Goal: Task Accomplishment & Management: Manage account settings

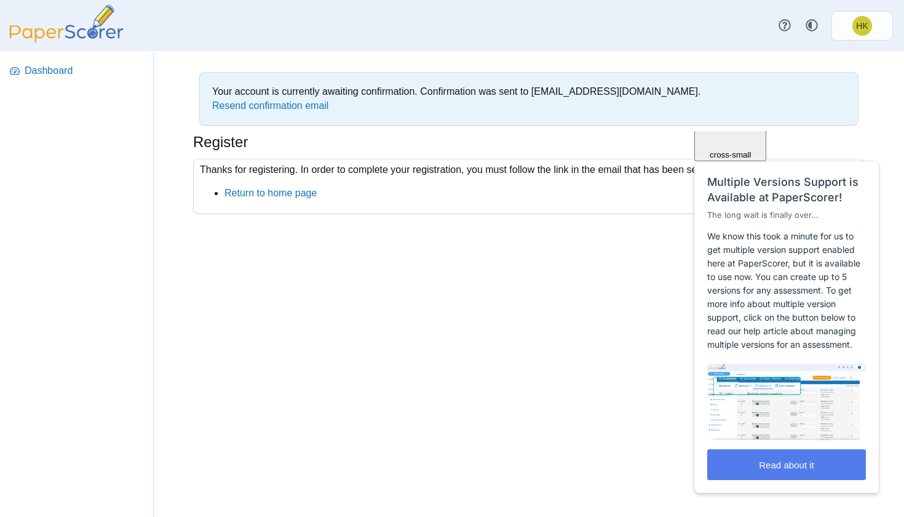
click at [673, 393] on div "Dashboard Your account is currently awaiting confirmation. Confirmation was sen…" at bounding box center [452, 284] width 904 height 466
click at [425, 172] on div "Thanks for registering. In order to complete your registration, you must follow…" at bounding box center [529, 187] width 672 height 56
click at [84, 67] on span "Dashboard" at bounding box center [85, 71] width 120 height 14
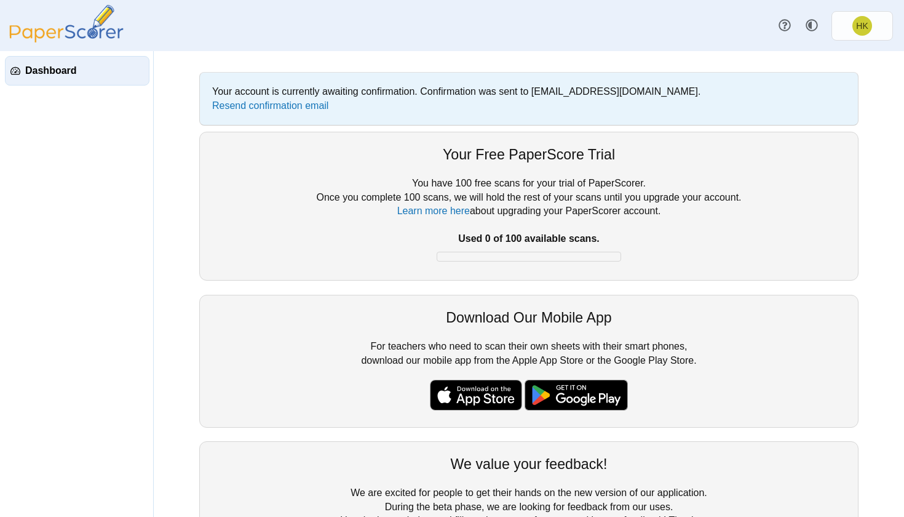
click at [486, 252] on div at bounding box center [529, 257] width 185 height 10
click at [488, 258] on div at bounding box center [529, 257] width 185 height 10
click at [494, 252] on div at bounding box center [529, 257] width 185 height 10
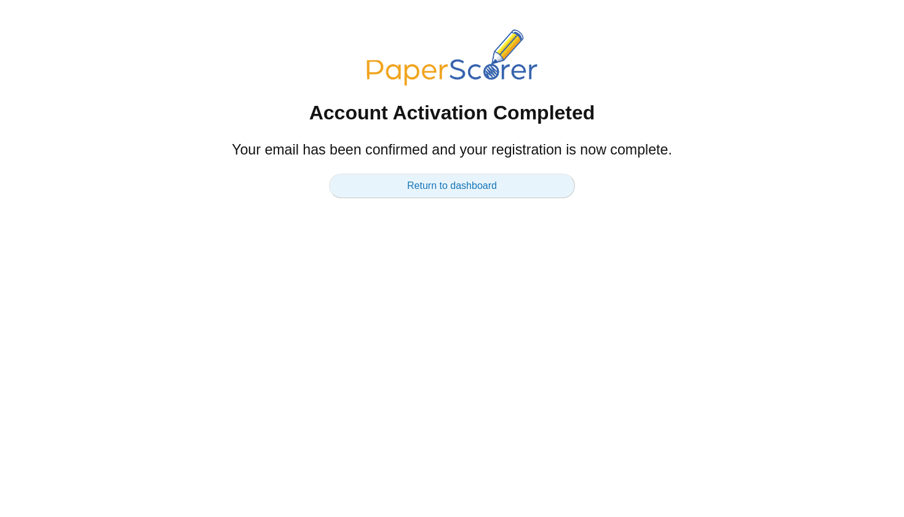
click at [512, 173] on link "Return to dashboard" at bounding box center [452, 185] width 246 height 25
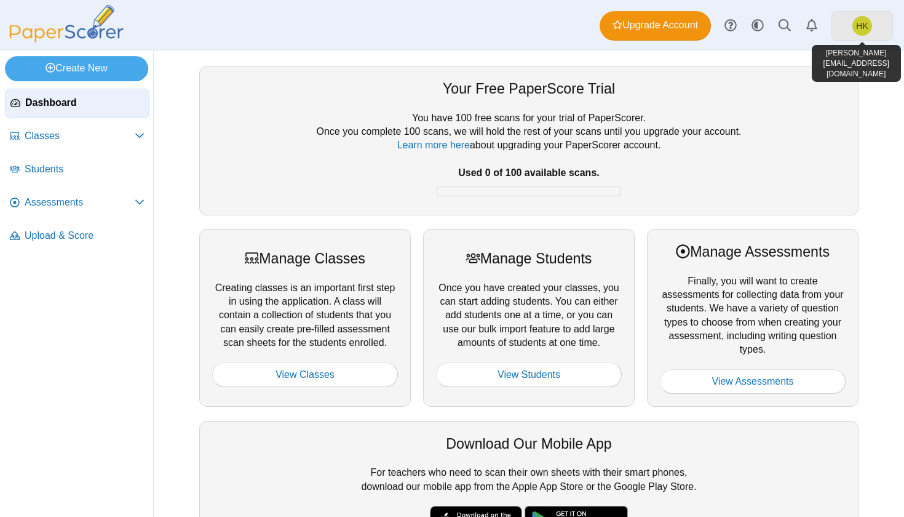
click at [838, 25] on link "HK" at bounding box center [863, 26] width 62 height 30
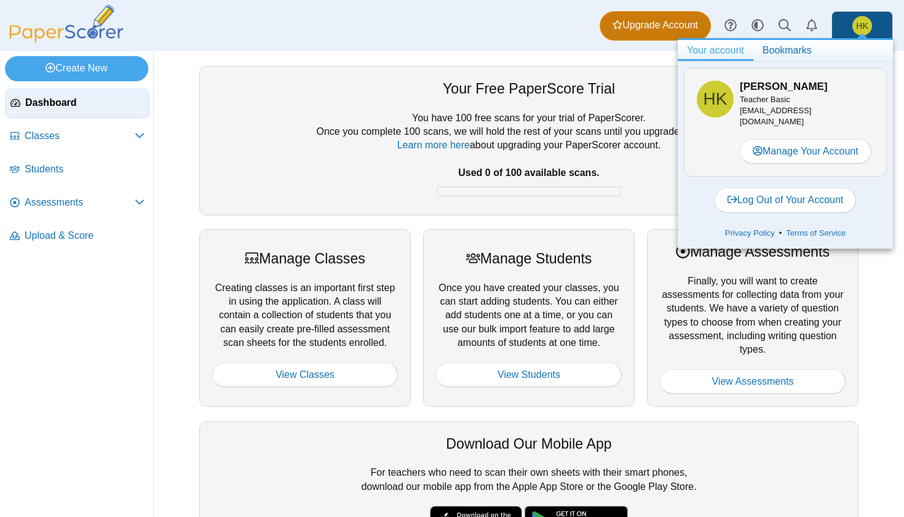
click at [640, 30] on span "Upgrade Account" at bounding box center [655, 25] width 85 height 14
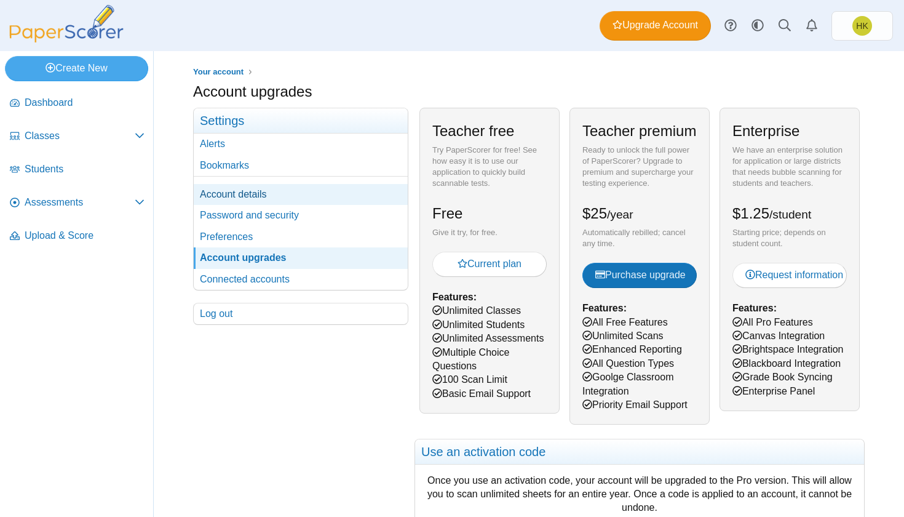
click at [339, 190] on link "Account details" at bounding box center [301, 194] width 214 height 21
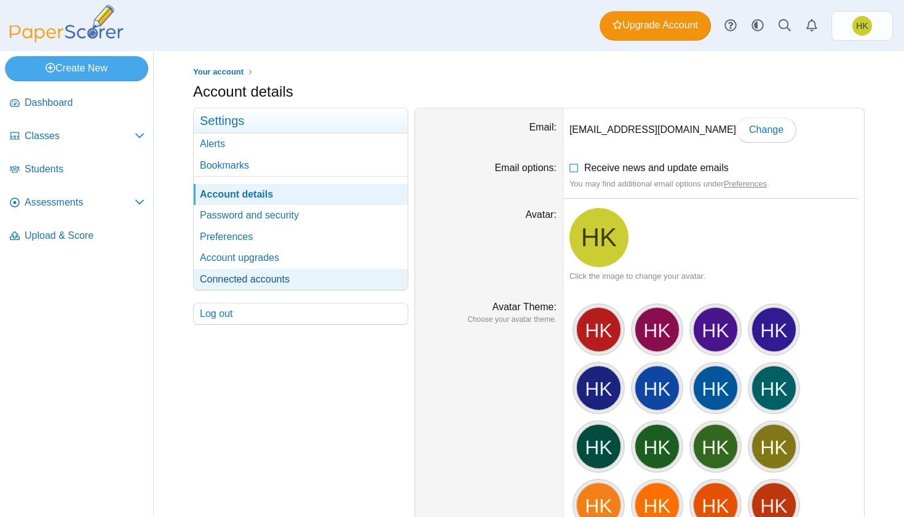
click at [331, 276] on link "Connected accounts" at bounding box center [301, 279] width 214 height 21
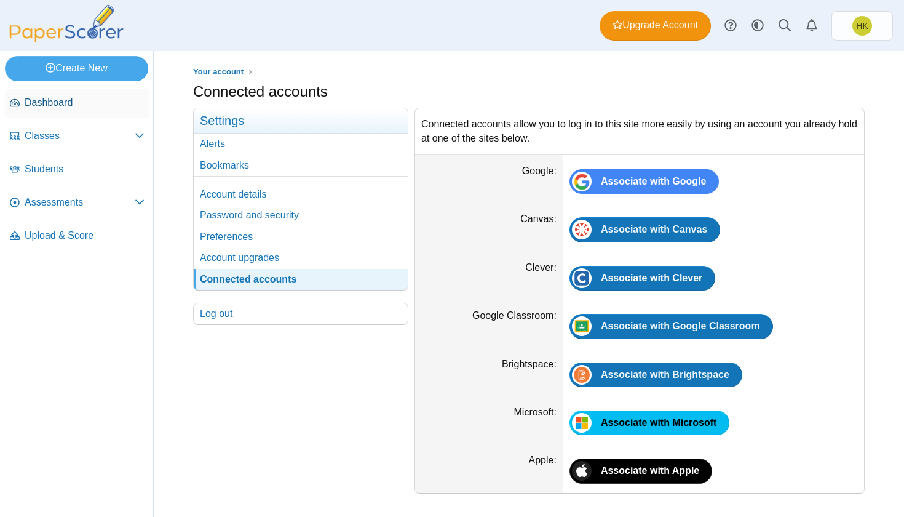
click at [105, 104] on span "Dashboard" at bounding box center [85, 103] width 120 height 14
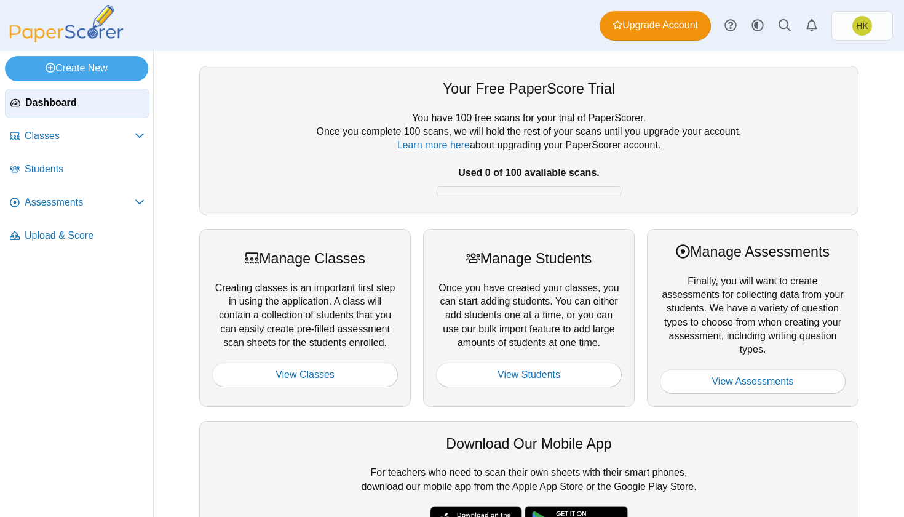
click at [418, 196] on div "You have 100 free scans for your trial of PaperScorer. Once you complete 100 sc…" at bounding box center [528, 156] width 633 height 91
